Goal: Go to known website: Access a specific website the user already knows

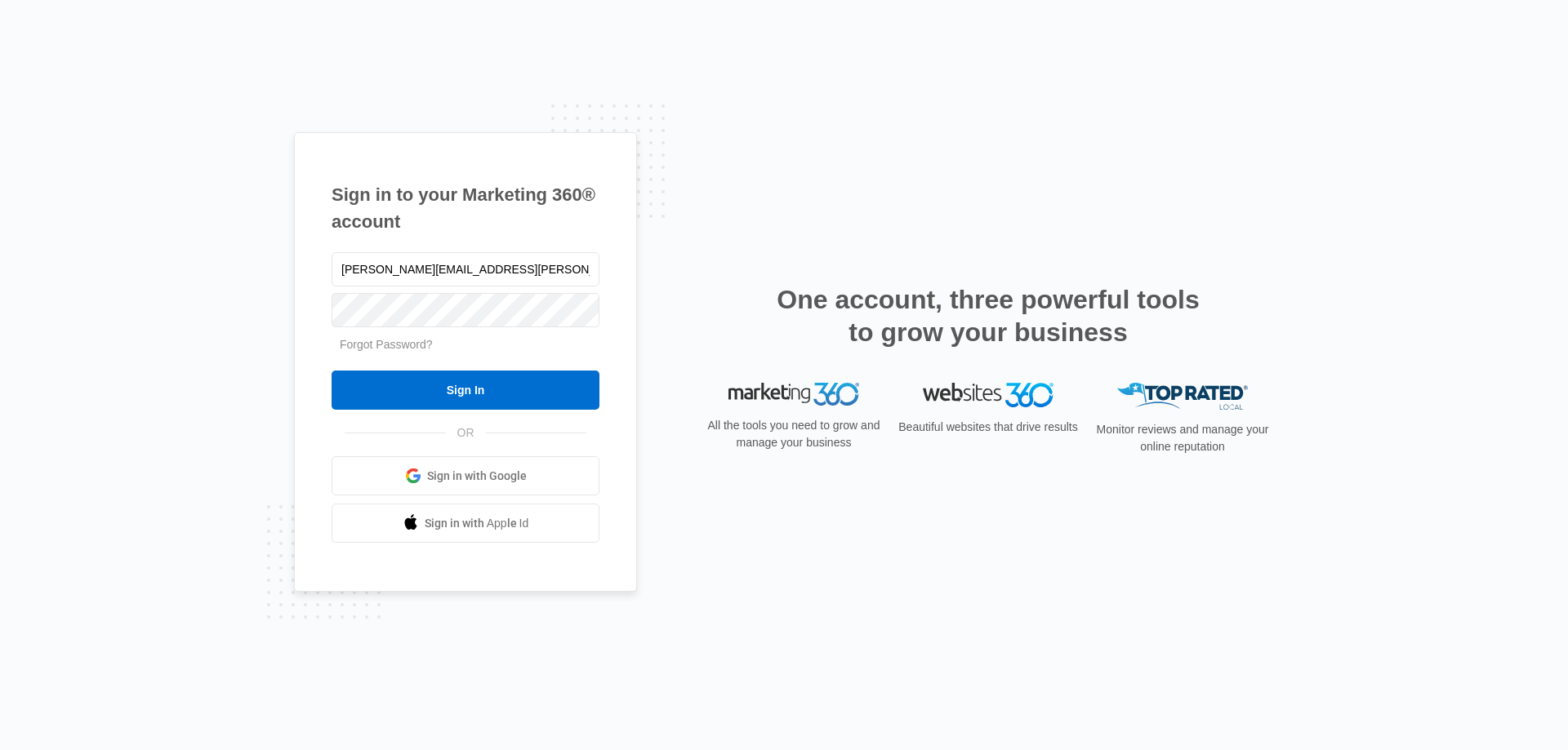
type input "[PERSON_NAME][EMAIL_ADDRESS][PERSON_NAME][DOMAIN_NAME]"
click at [332, 371] on input "Sign In" at bounding box center [465, 390] width 268 height 39
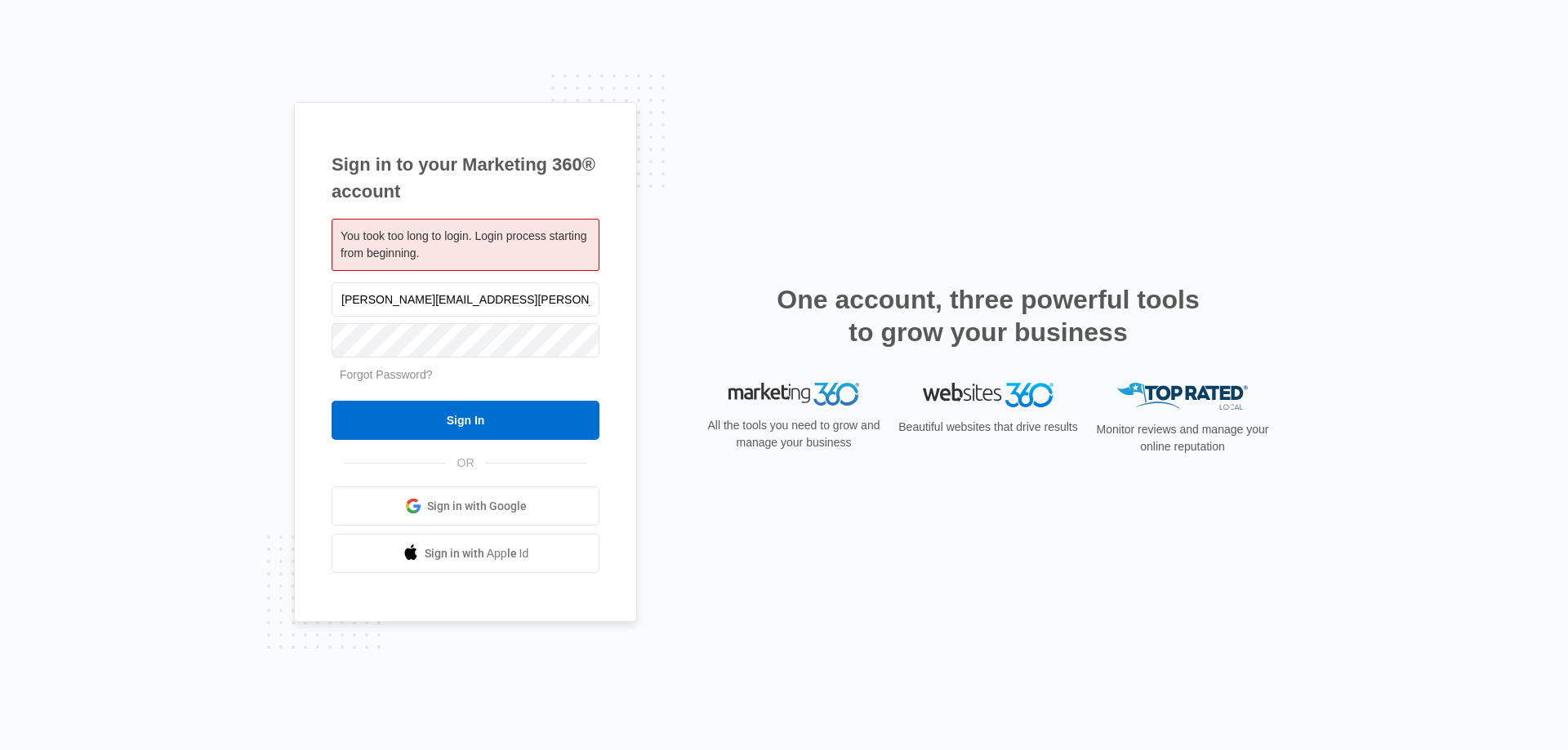
type input "[PERSON_NAME][EMAIL_ADDRESS][PERSON_NAME][DOMAIN_NAME]"
click at [332, 401] on input "Sign In" at bounding box center [465, 420] width 268 height 39
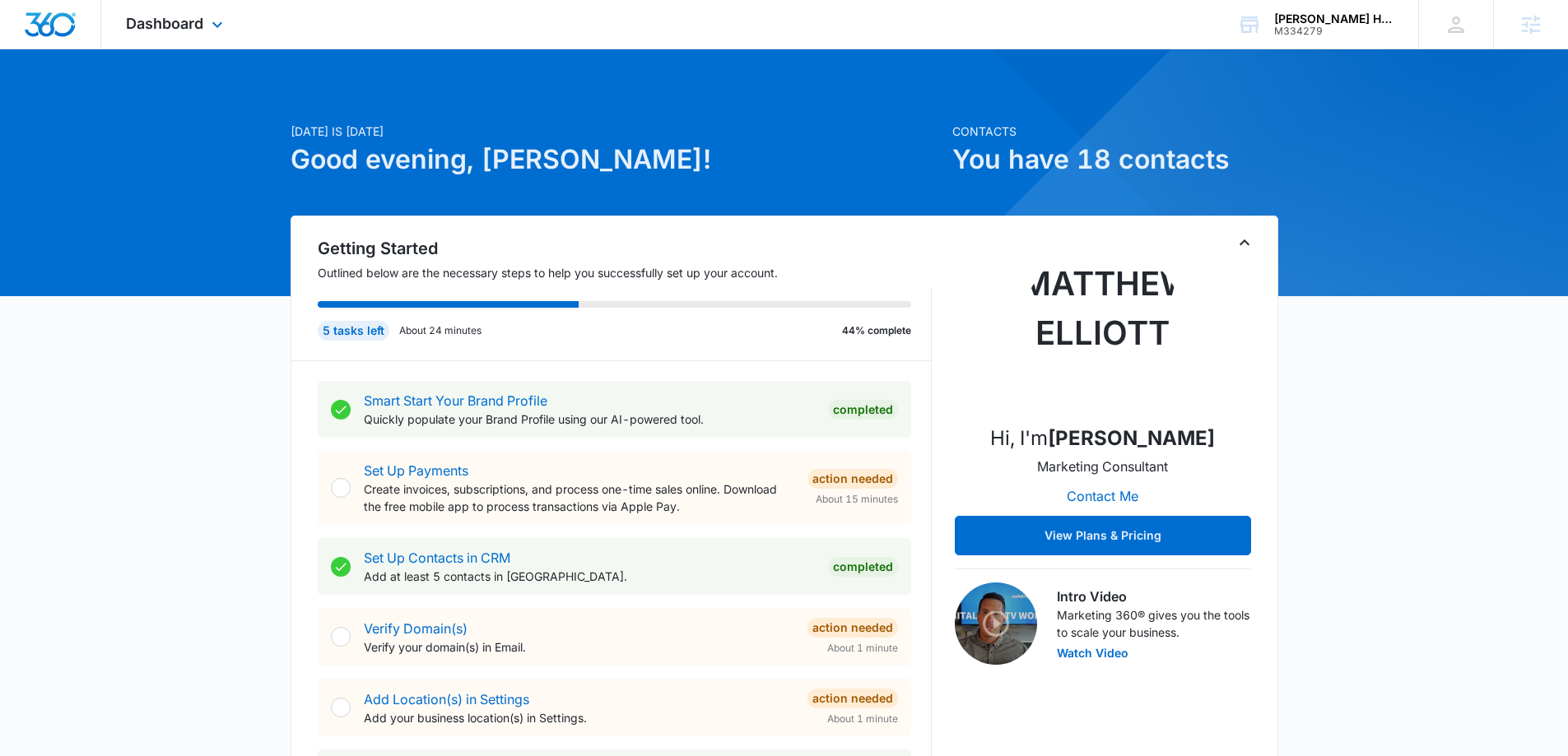
click at [187, 33] on div "Dashboard Apps Reputation Websites Forms CRM Email Social Shop Content Ads Inte…" at bounding box center [176, 24] width 150 height 49
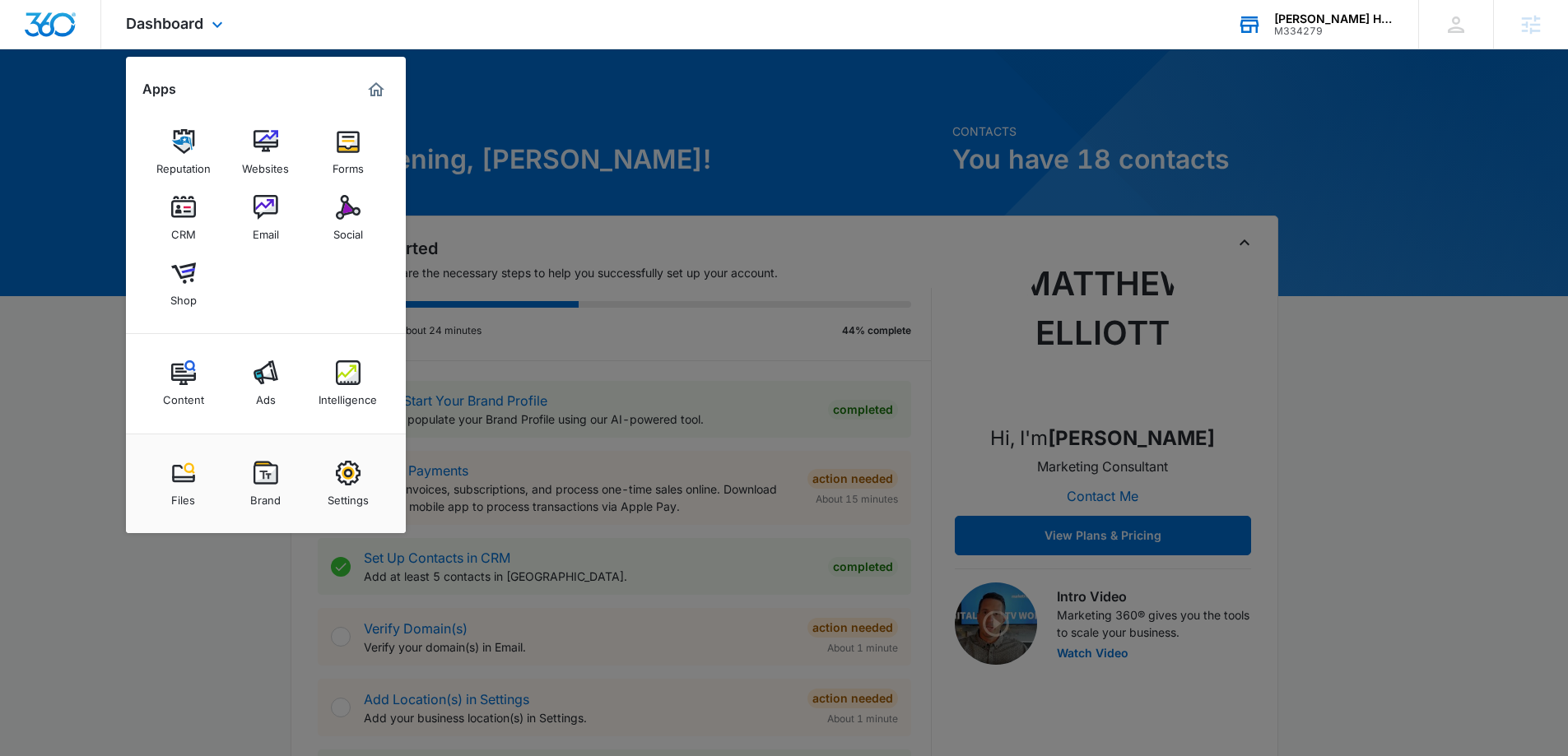
click at [1305, 38] on div "Amelia Jameson Home M334279 Your Accounts View All" at bounding box center [1315, 24] width 206 height 49
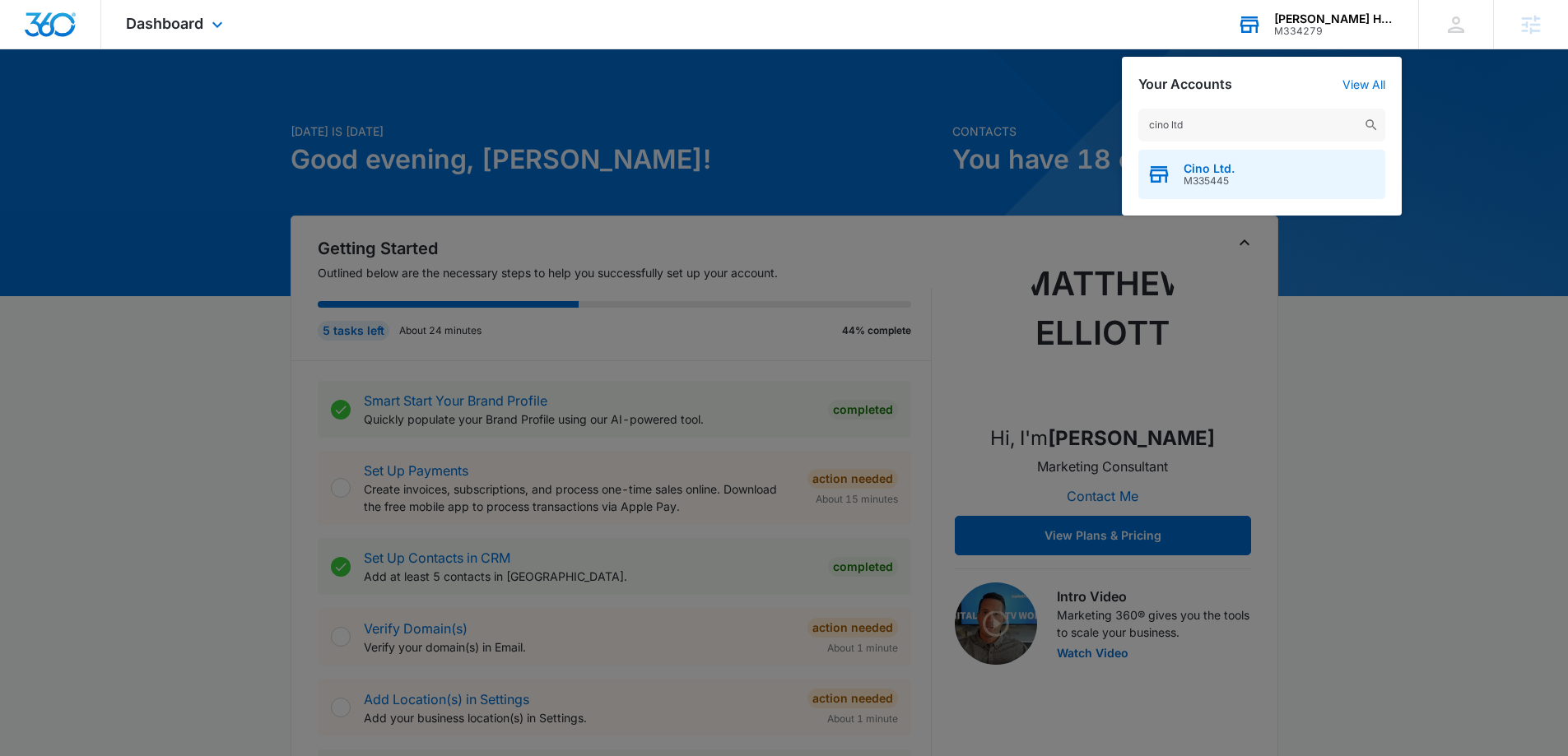
type input "cino ltd"
click at [1329, 181] on div "Cino Ltd. M335445" at bounding box center [1262, 174] width 247 height 50
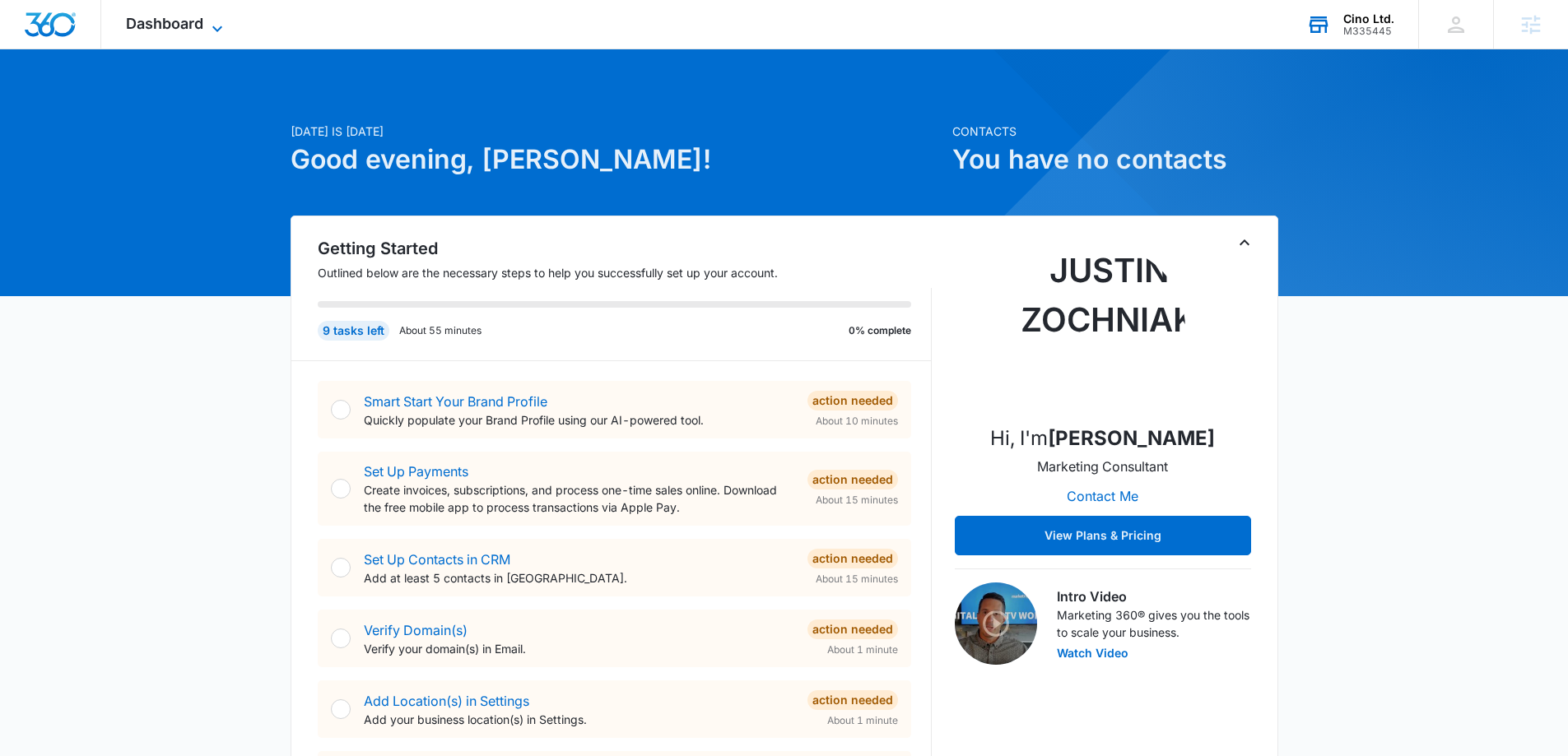
click at [198, 31] on span "Dashboard" at bounding box center [165, 23] width 77 height 17
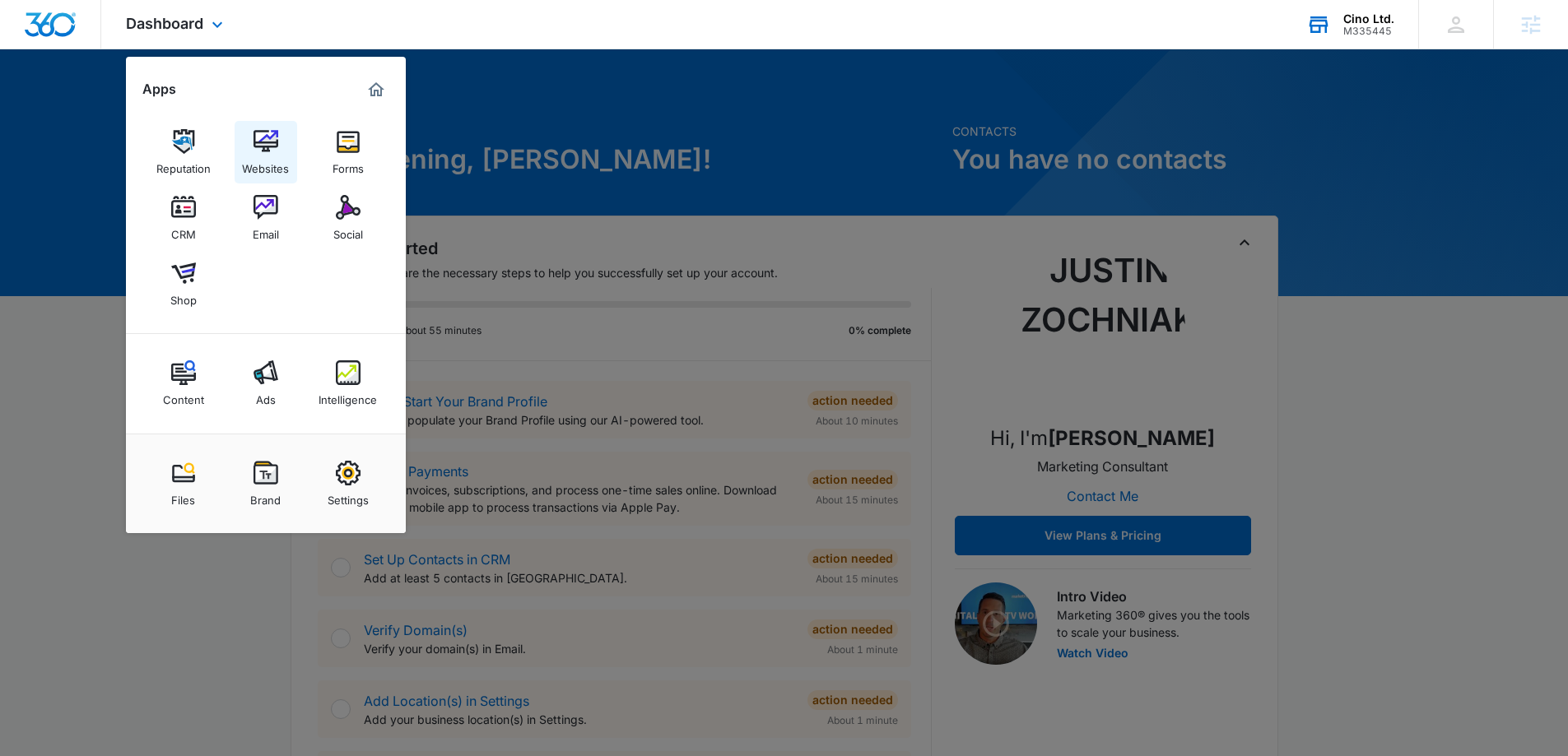
click at [270, 134] on img at bounding box center [266, 141] width 25 height 25
